Goal: Use online tool/utility: Utilize a website feature to perform a specific function

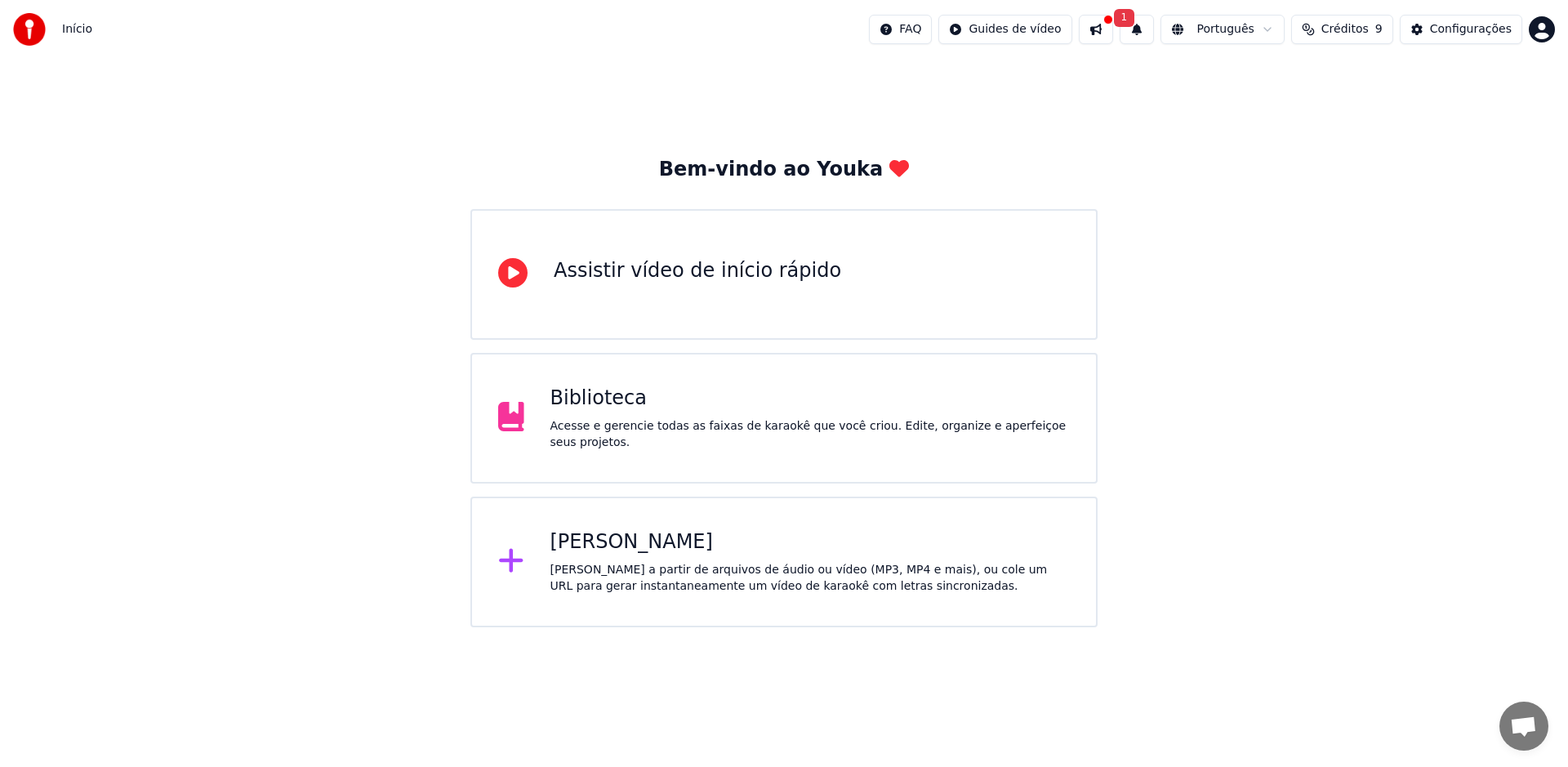
click at [64, 30] on span "Início" at bounding box center [77, 29] width 30 height 17
click at [505, 530] on div "Criar Karaokê Crie karaokê a partir de arquivos de áudio ou vídeo (MP3, MP4 e m…" at bounding box center [784, 562] width 627 height 131
click at [537, 428] on div "Biblioteca Acesse e gerencie todas as faixas de karaokê que você criou. Edite, …" at bounding box center [784, 418] width 627 height 131
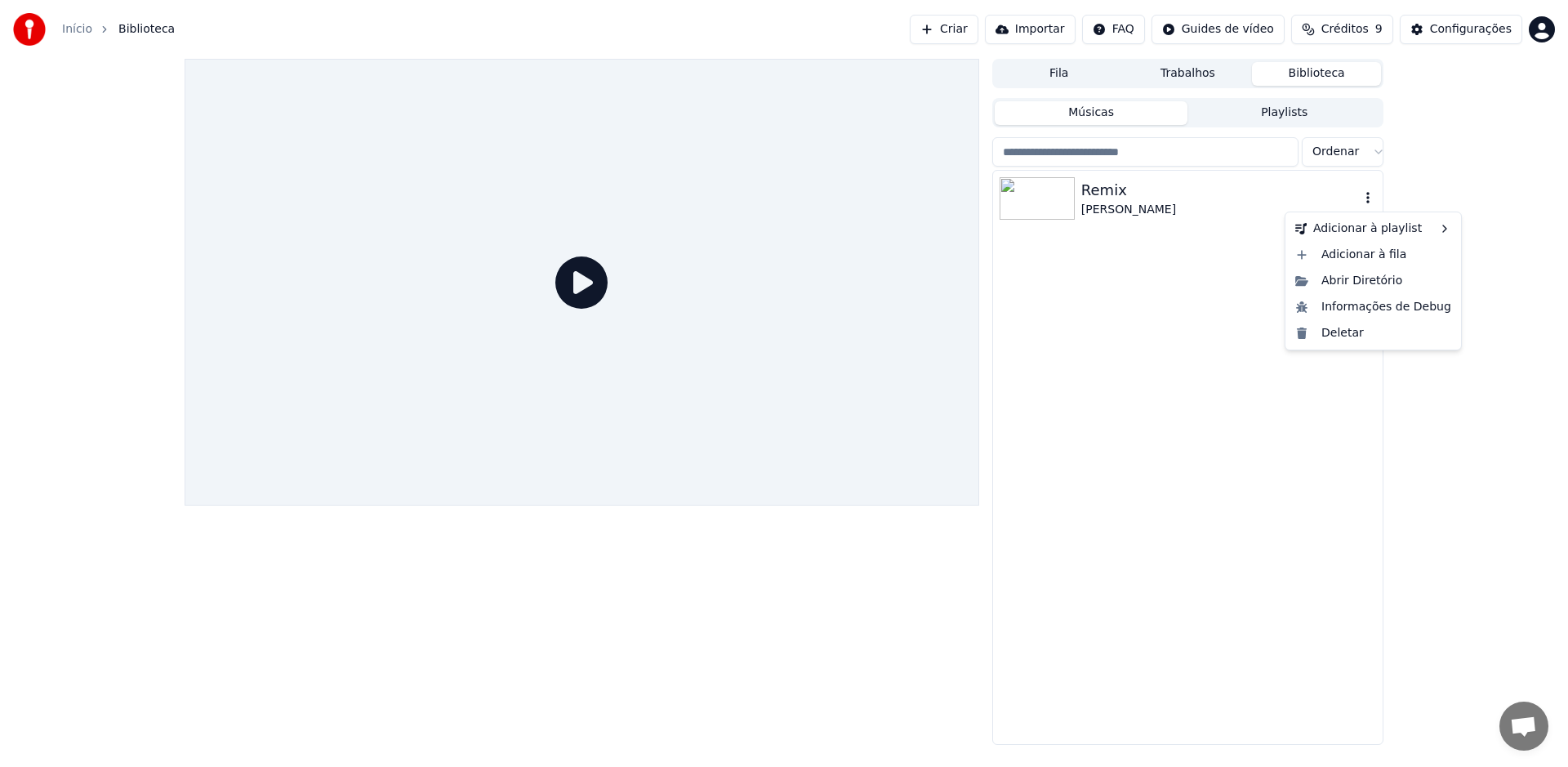
click at [1372, 199] on icon "button" at bounding box center [1368, 197] width 17 height 13
click at [1368, 281] on div "Abrir Diretório" at bounding box center [1373, 281] width 169 height 26
click at [1369, 196] on icon "button" at bounding box center [1368, 197] width 17 height 13
click at [1363, 281] on div "Abrir Diretório" at bounding box center [1373, 281] width 169 height 26
click at [1372, 197] on icon "button" at bounding box center [1368, 197] width 17 height 13
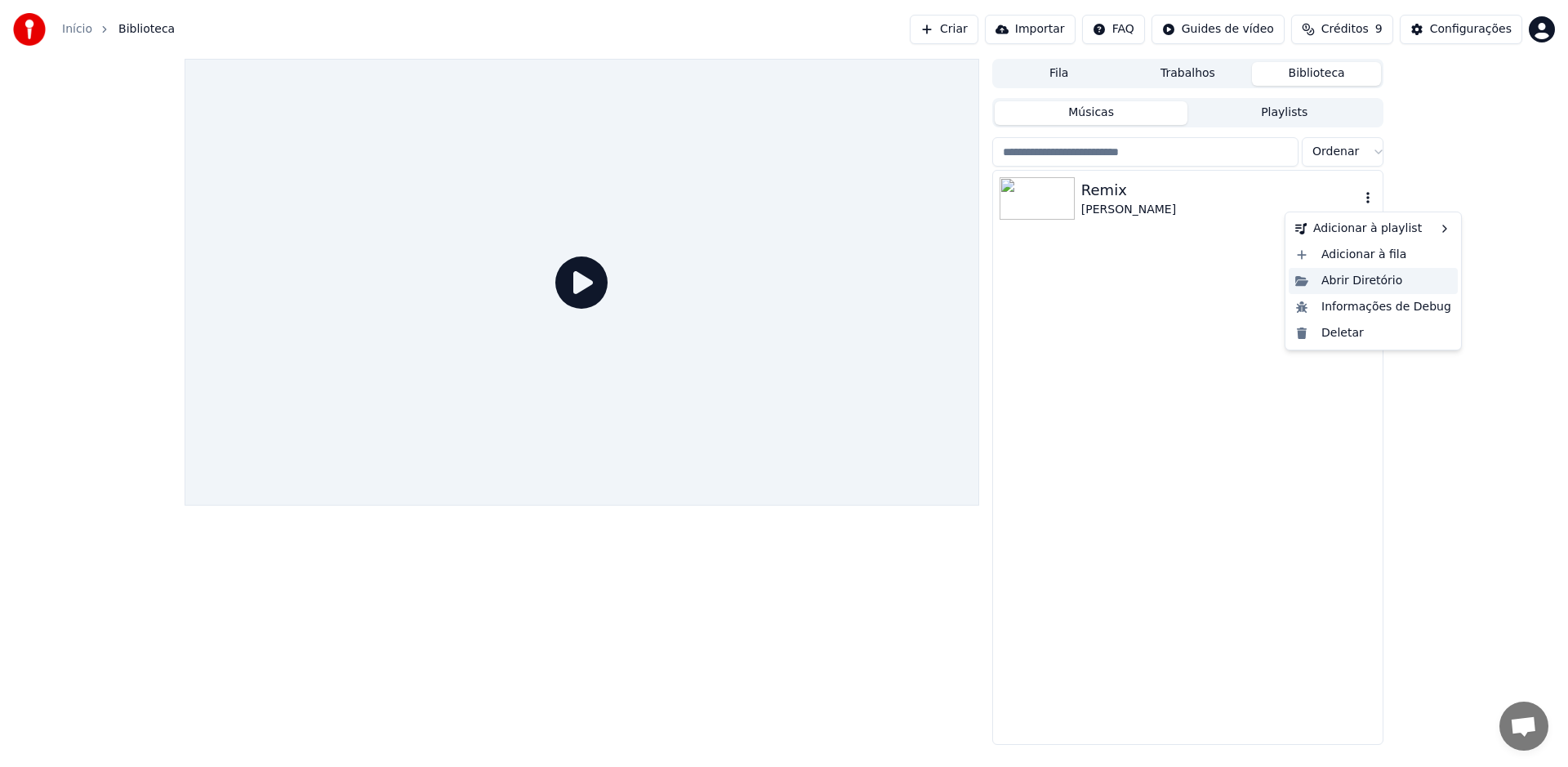
click at [1354, 282] on div "Abrir Diretório" at bounding box center [1373, 281] width 169 height 26
